Goal: Transaction & Acquisition: Purchase product/service

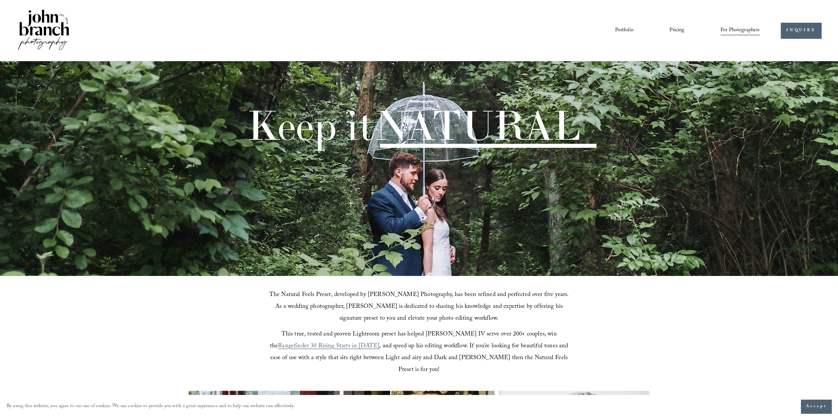
click at [669, 32] on link "Pricing" at bounding box center [676, 30] width 15 height 11
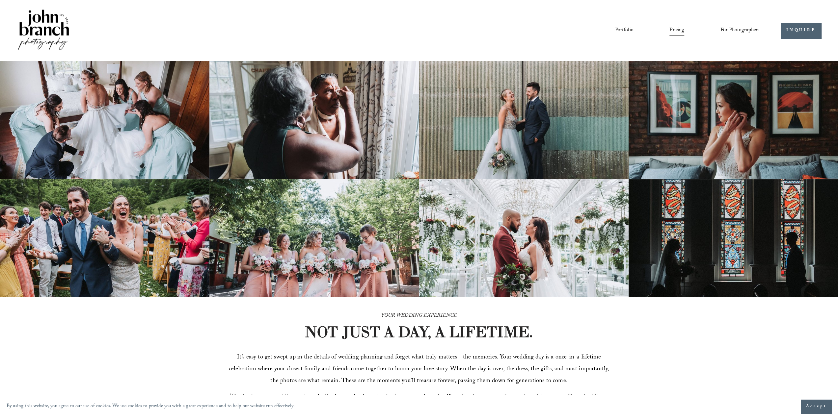
click at [0, 0] on span "Presets" at bounding box center [0, 0] width 0 height 0
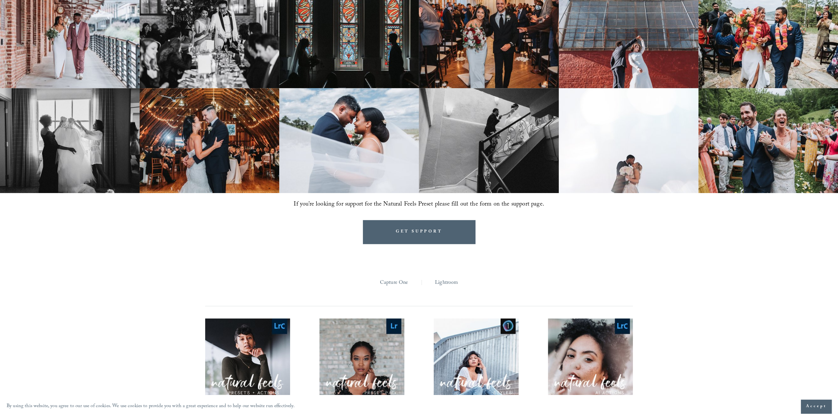
scroll to position [691, 0]
